Goal: Information Seeking & Learning: Check status

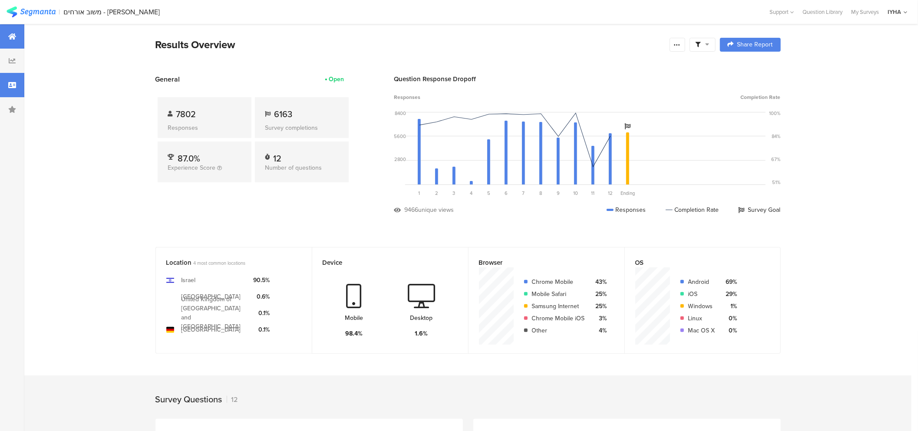
click at [6, 85] on div at bounding box center [12, 85] width 24 height 24
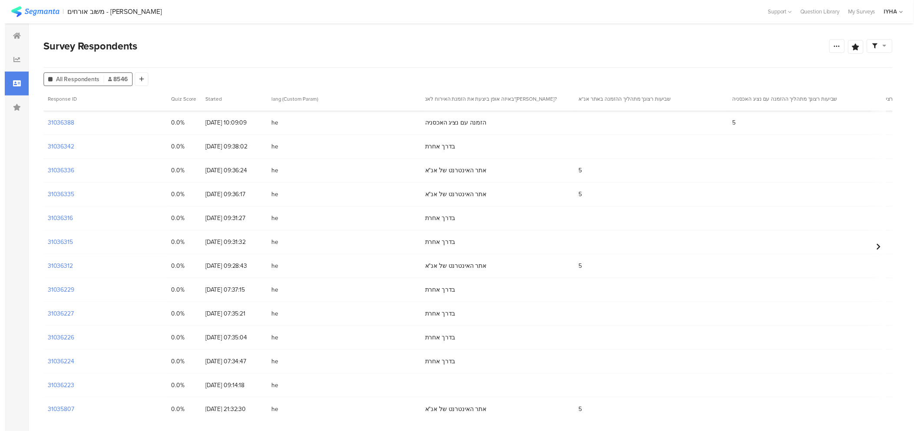
scroll to position [109, 0]
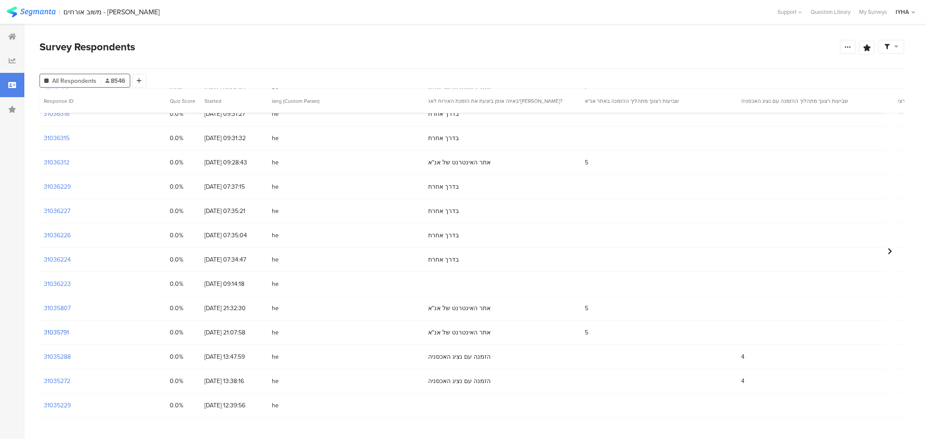
click at [58, 333] on section "31035791" at bounding box center [56, 332] width 25 height 9
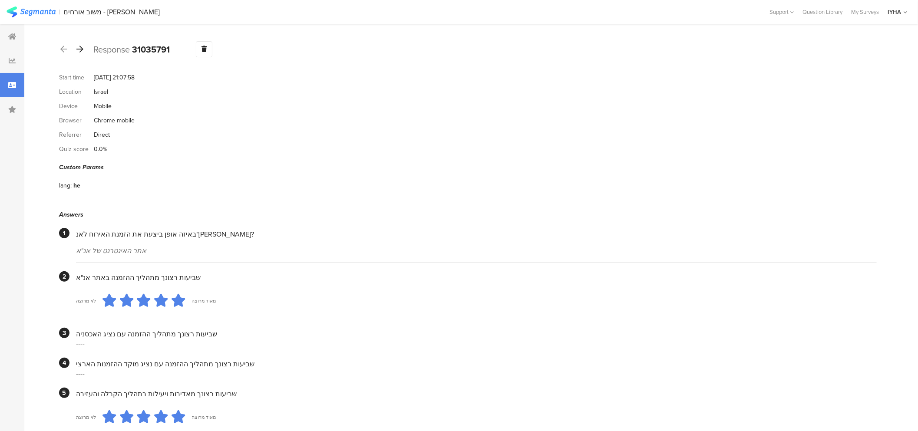
click at [79, 50] on icon at bounding box center [79, 49] width 7 height 8
click at [80, 53] on div at bounding box center [80, 50] width 10 height 14
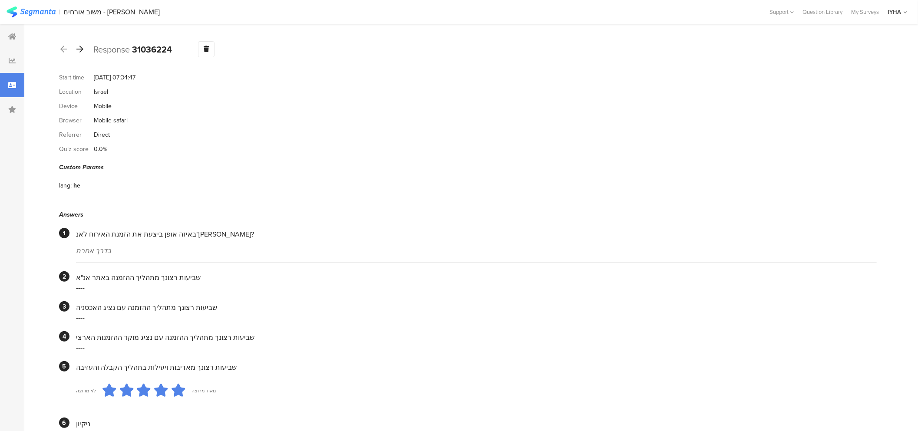
click at [80, 49] on icon at bounding box center [79, 49] width 7 height 8
click at [79, 49] on icon at bounding box center [79, 49] width 7 height 8
click at [78, 45] on icon at bounding box center [79, 49] width 7 height 8
click at [81, 51] on icon at bounding box center [79, 49] width 7 height 8
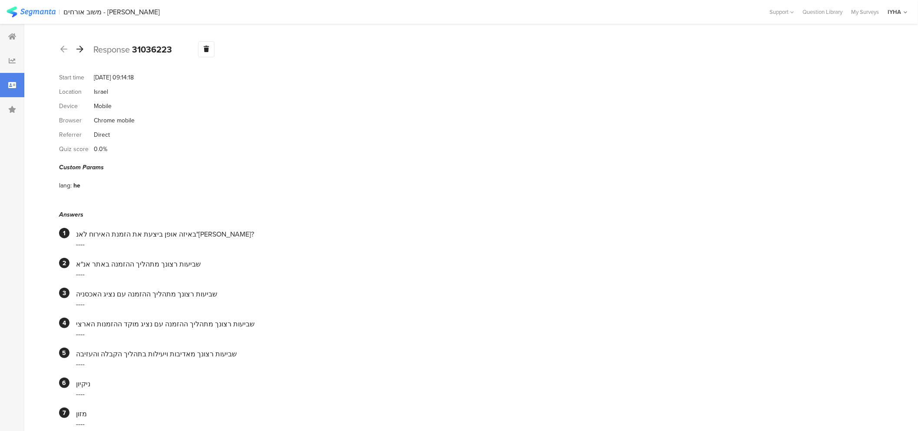
click at [79, 50] on icon at bounding box center [79, 49] width 7 height 8
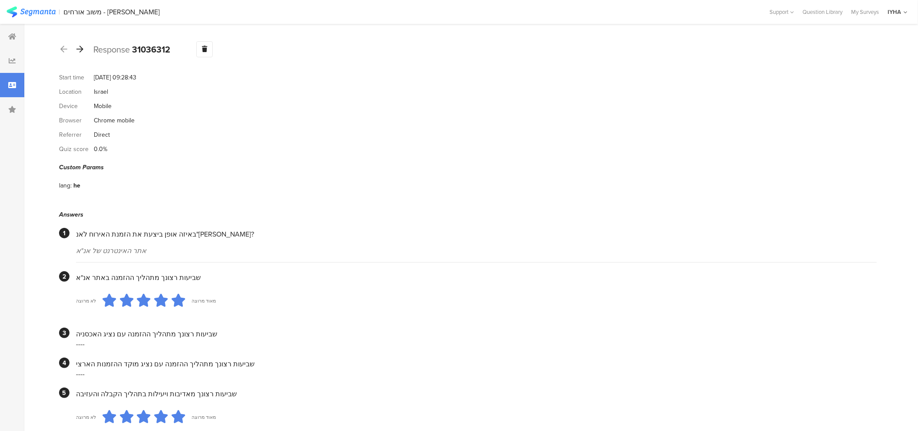
click at [80, 53] on div at bounding box center [80, 50] width 10 height 14
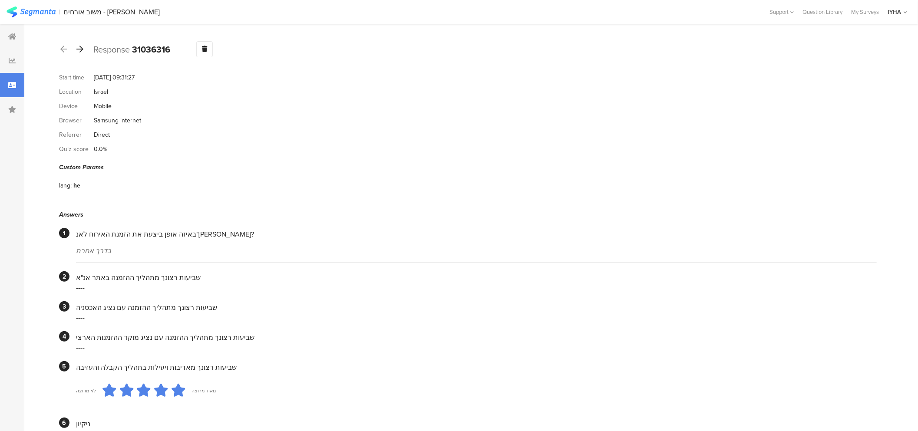
click at [80, 49] on icon at bounding box center [79, 49] width 7 height 8
click at [79, 46] on icon at bounding box center [79, 49] width 7 height 8
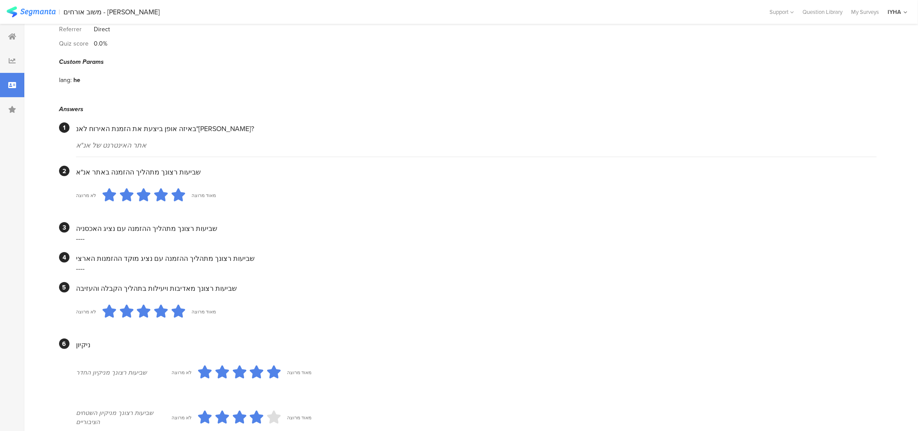
scroll to position [10, 0]
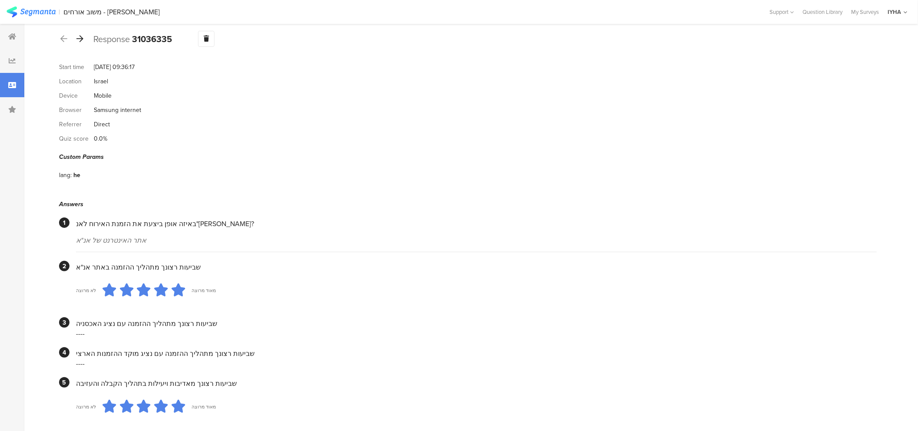
click at [83, 36] on icon at bounding box center [79, 39] width 7 height 8
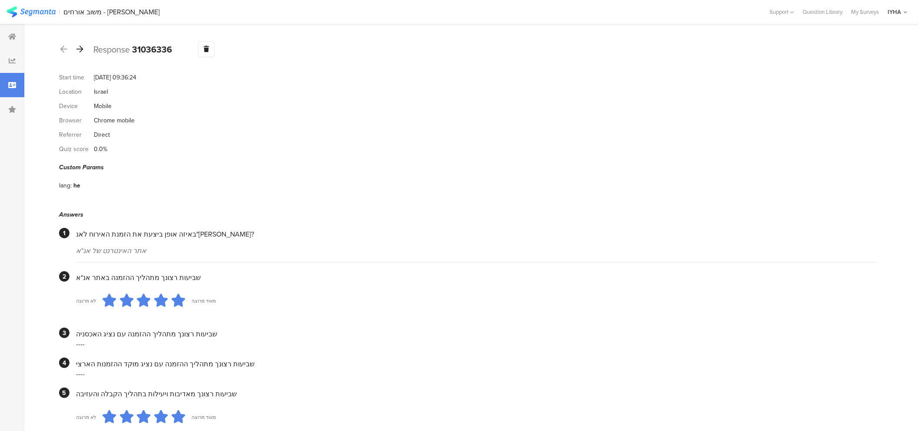
click at [79, 50] on icon at bounding box center [79, 49] width 7 height 8
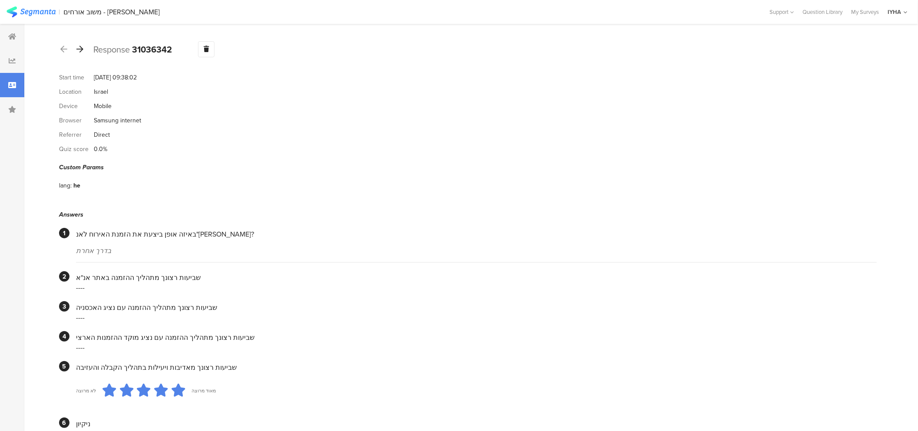
click at [80, 50] on icon at bounding box center [79, 49] width 7 height 8
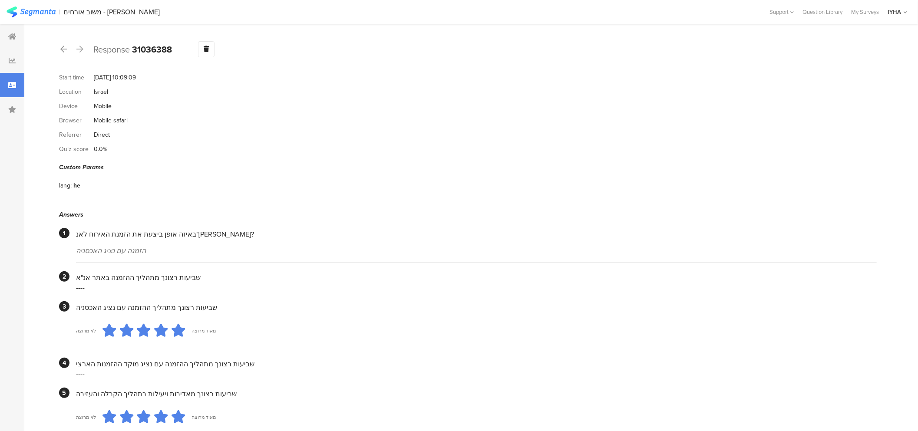
click at [80, 51] on icon at bounding box center [79, 49] width 7 height 8
click at [80, 53] on div at bounding box center [80, 50] width 10 height 14
